Goal: Find specific page/section: Find specific page/section

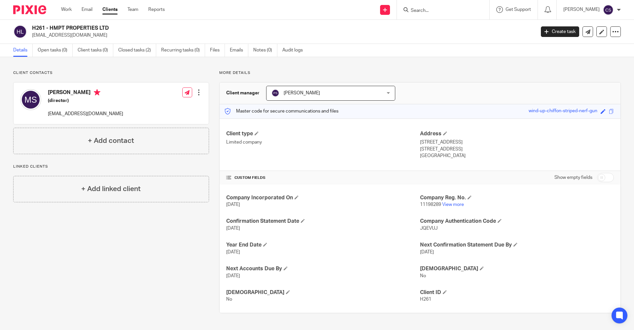
click at [411, 9] on input "Search" at bounding box center [439, 11] width 59 height 6
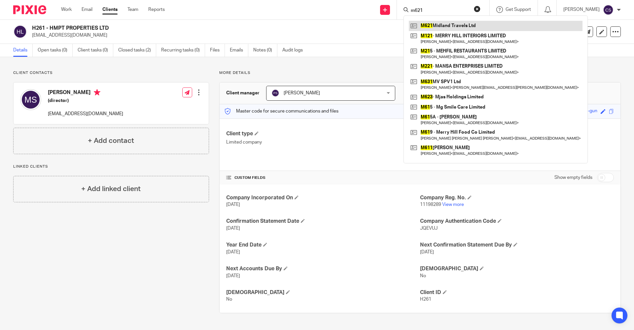
type input "m621"
click at [433, 25] on link at bounding box center [496, 26] width 174 height 10
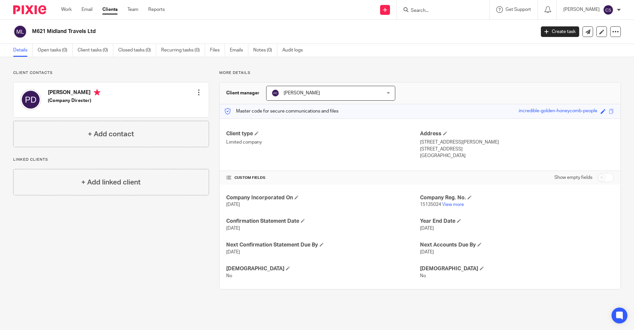
click at [410, 12] on input "Search" at bounding box center [439, 11] width 59 height 6
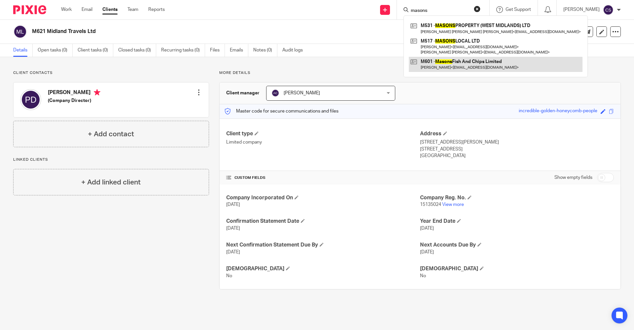
type input "masons"
click at [436, 66] on link at bounding box center [496, 64] width 174 height 15
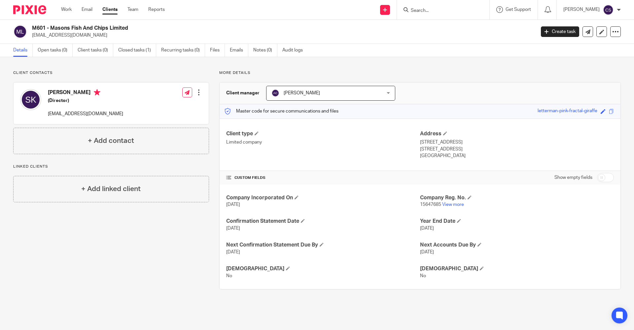
click at [387, 94] on div "Aman Chawla Aman Chawla" at bounding box center [330, 93] width 129 height 15
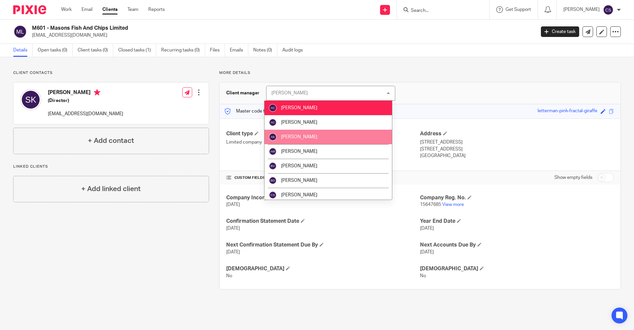
click at [359, 135] on li "[PERSON_NAME]" at bounding box center [327, 137] width 127 height 15
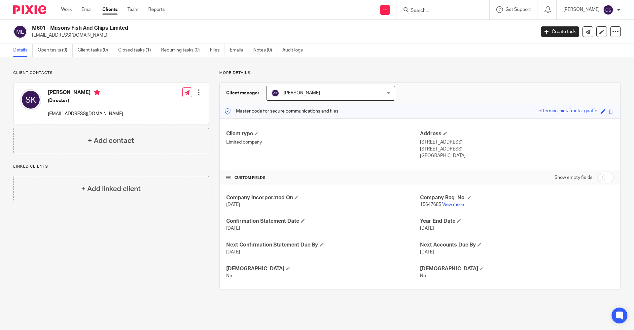
drag, startPoint x: 128, startPoint y: 26, endPoint x: 31, endPoint y: 24, distance: 97.4
click at [31, 24] on div "M601 - Masons Fish And Chips Limited balbier_dhillon@yahoo.co.uk Create task Up…" at bounding box center [317, 32] width 634 height 24
copy h2 "M601 - Masons Fish And Chips Limited"
